Goal: Task Accomplishment & Management: Complete application form

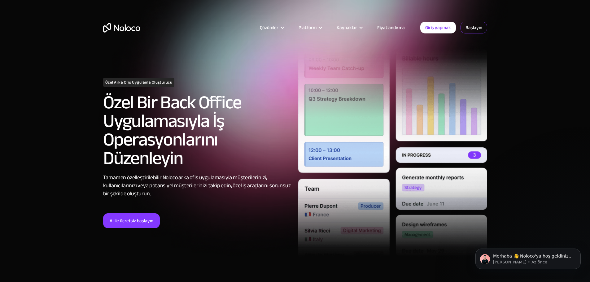
click at [475, 23] on font "Başlayın" at bounding box center [473, 27] width 17 height 9
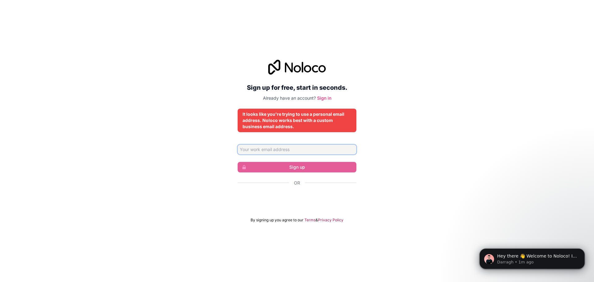
click at [248, 147] on input "Email address" at bounding box center [297, 150] width 119 height 10
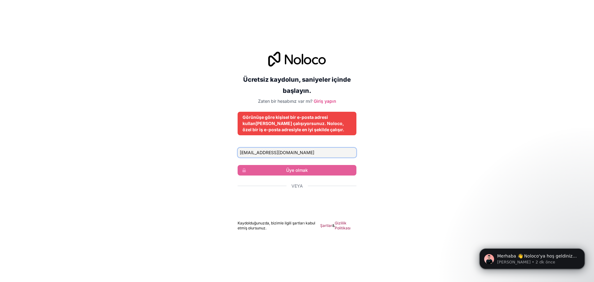
click at [297, 152] on input "mustafaonas97@gmail.com" at bounding box center [297, 153] width 119 height 10
type input "mustafa.onas1997@gmail.com"
